Goal: Transaction & Acquisition: Book appointment/travel/reservation

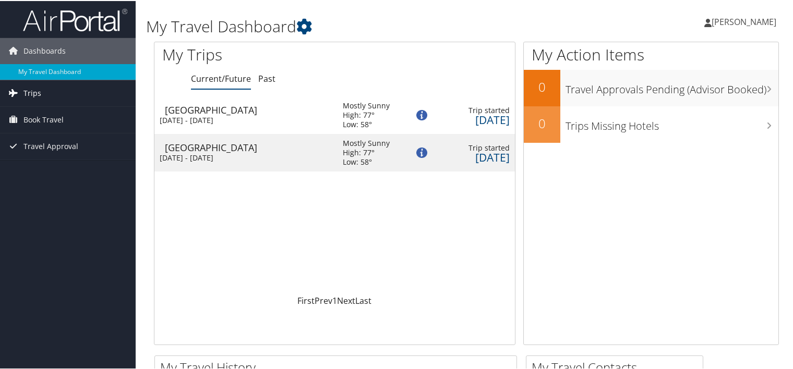
click at [34, 93] on span "Trips" at bounding box center [32, 92] width 18 height 26
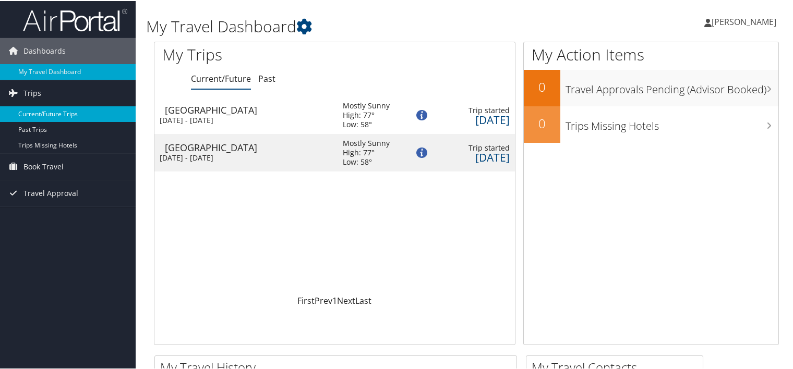
click at [40, 112] on link "Current/Future Trips" at bounding box center [68, 113] width 136 height 16
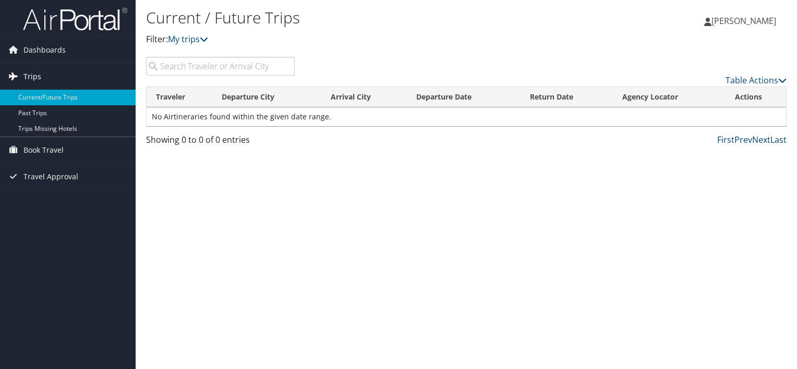
click at [15, 78] on icon at bounding box center [13, 76] width 16 height 16
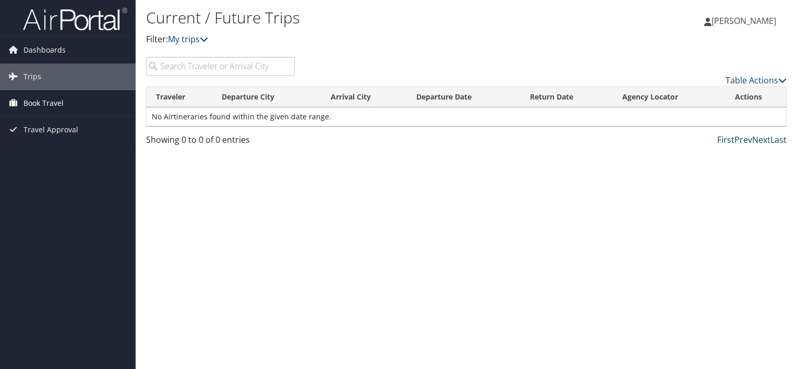
click at [33, 100] on span "Book Travel" at bounding box center [43, 103] width 40 height 26
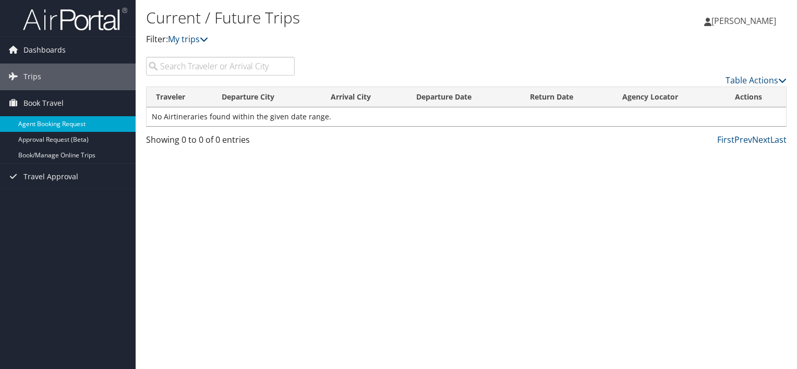
click at [58, 123] on link "Agent Booking Request" at bounding box center [68, 124] width 136 height 16
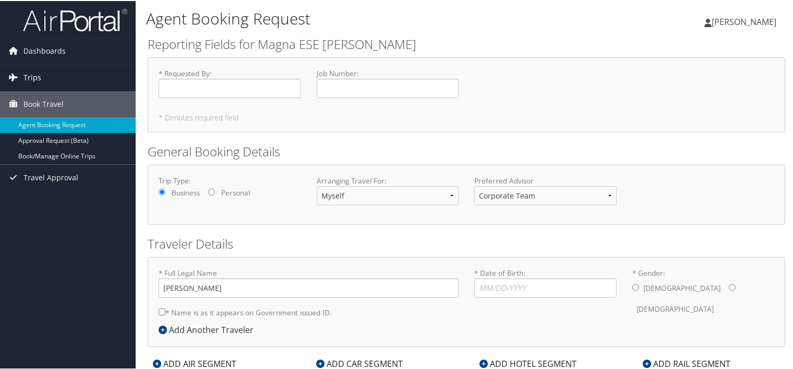
click at [21, 72] on link "Trips" at bounding box center [68, 77] width 136 height 26
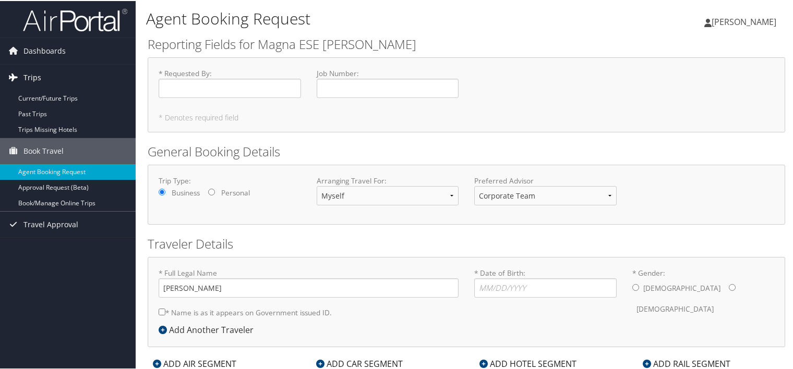
click at [21, 72] on link "Trips" at bounding box center [68, 77] width 136 height 26
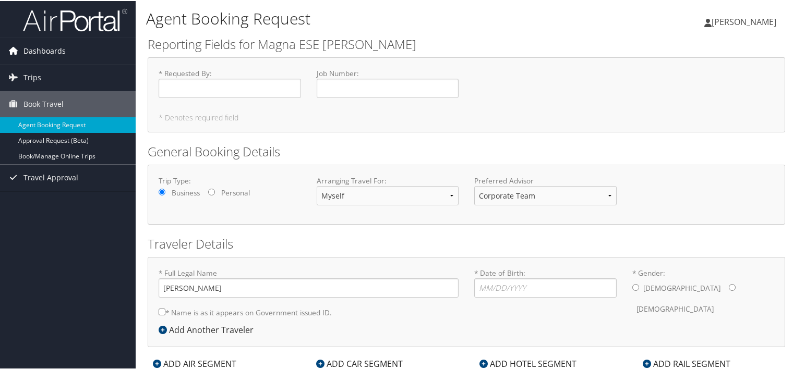
click at [45, 53] on span "Dashboards" at bounding box center [44, 50] width 42 height 26
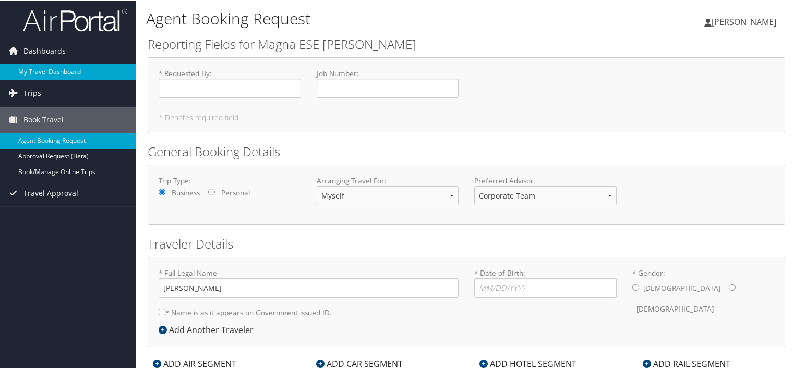
click at [38, 68] on link "My Travel Dashboard" at bounding box center [68, 71] width 136 height 16
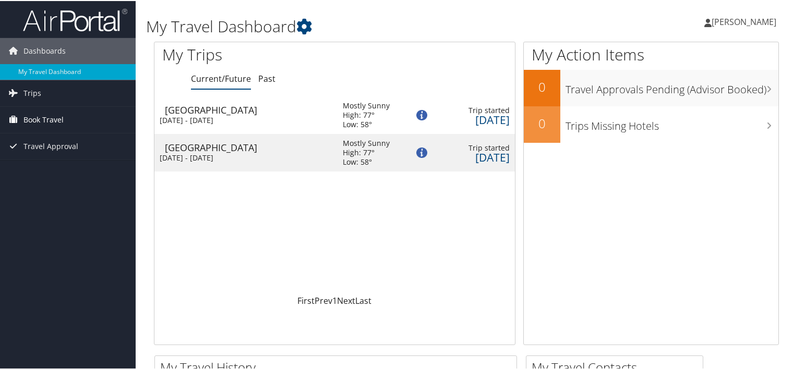
click at [56, 110] on span "Book Travel" at bounding box center [43, 119] width 40 height 26
click at [21, 92] on link "Trips" at bounding box center [68, 92] width 136 height 26
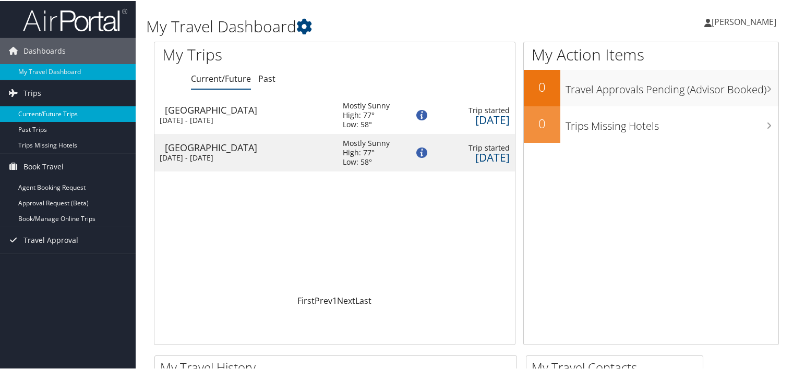
click at [51, 114] on link "Current/Future Trips" at bounding box center [68, 113] width 136 height 16
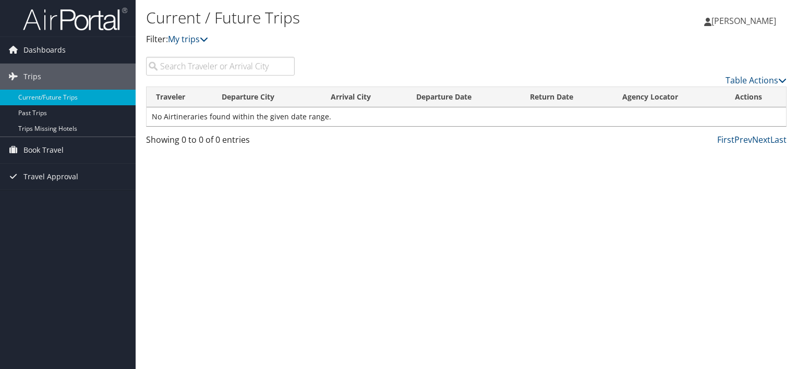
click at [254, 58] on input "search" at bounding box center [220, 66] width 149 height 19
click at [35, 154] on span "Book Travel" at bounding box center [43, 150] width 40 height 26
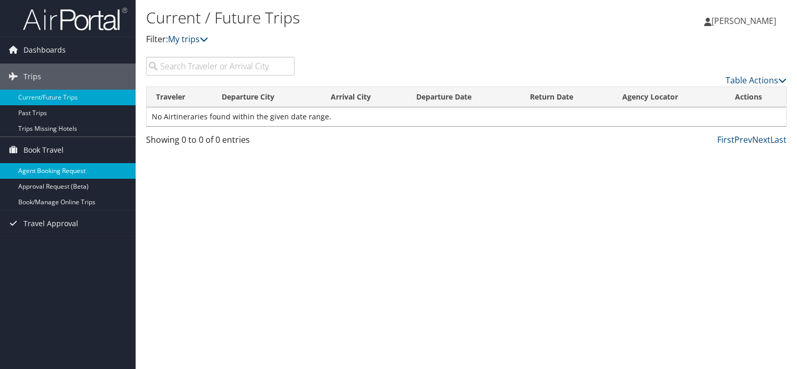
click at [39, 167] on link "Agent Booking Request" at bounding box center [68, 171] width 136 height 16
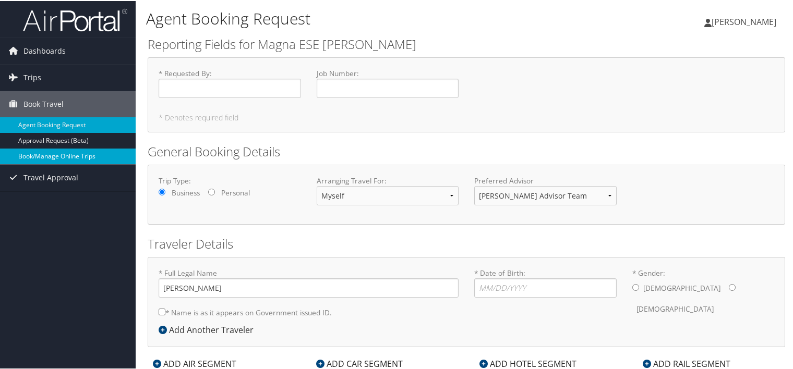
click at [68, 152] on link "Book/Manage Online Trips" at bounding box center [68, 156] width 136 height 16
